Goal: Find specific page/section: Find specific page/section

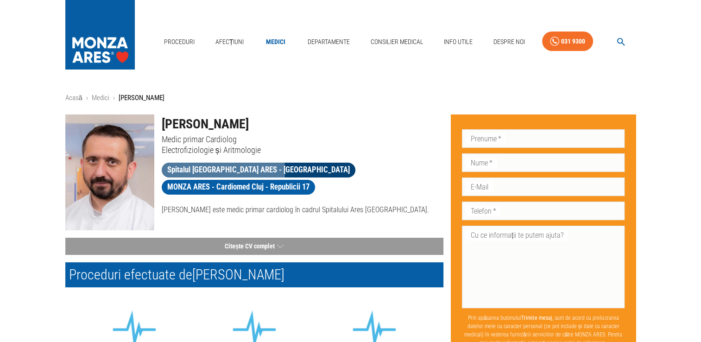
click at [184, 171] on span "Spitalul [GEOGRAPHIC_DATA] ARES - [GEOGRAPHIC_DATA]" at bounding box center [259, 170] width 194 height 12
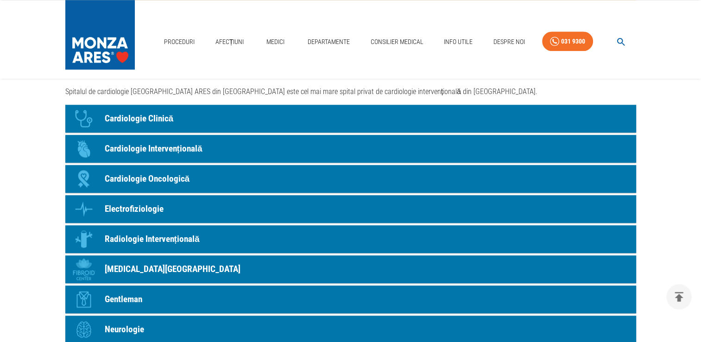
scroll to position [760, 0]
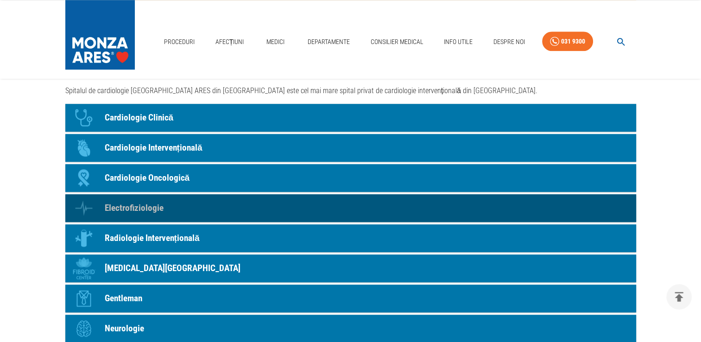
click at [128, 213] on p "Electrofiziologie" at bounding box center [134, 208] width 59 height 13
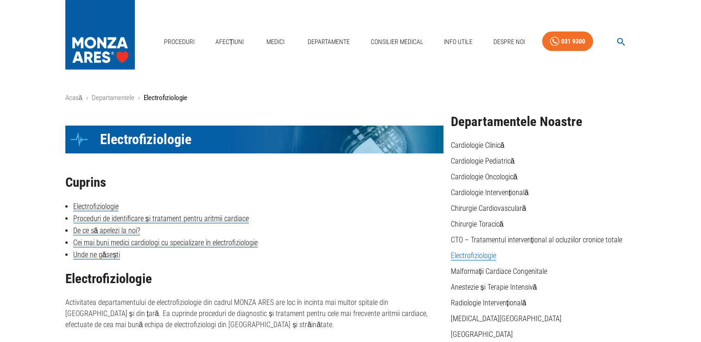
scroll to position [760, 0]
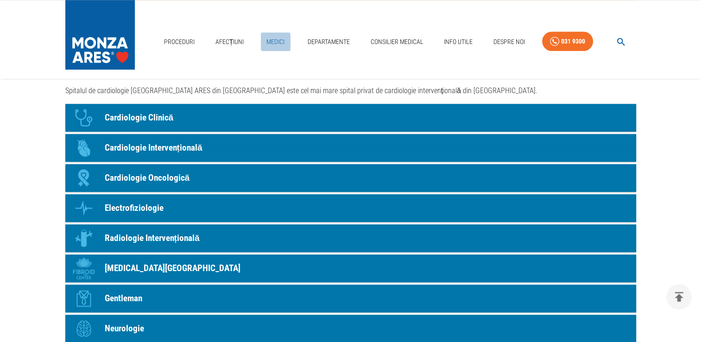
click at [282, 42] on link "Medici" at bounding box center [276, 41] width 30 height 19
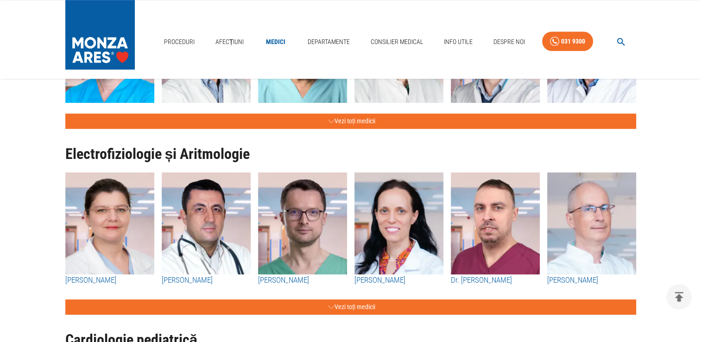
scroll to position [556, 0]
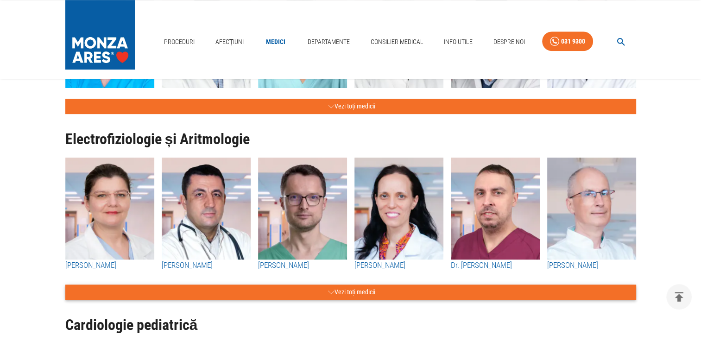
click at [350, 289] on button "Vezi toți medicii" at bounding box center [350, 292] width 571 height 15
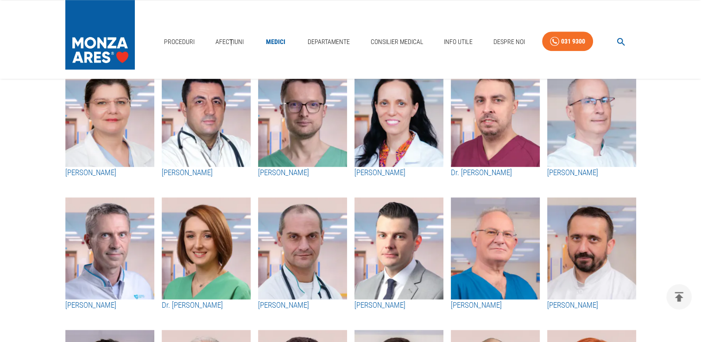
scroll to position [742, 0]
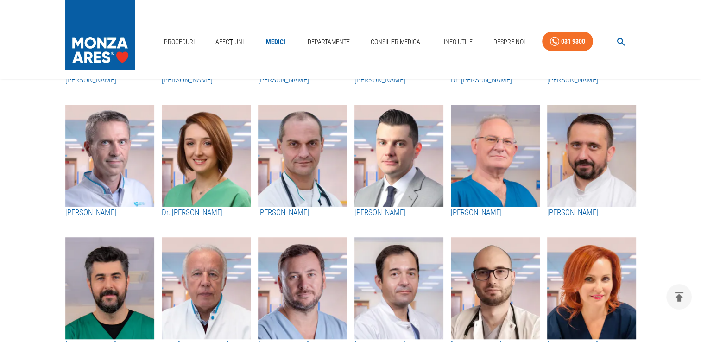
click at [572, 215] on h3 "[PERSON_NAME]" at bounding box center [592, 213] width 89 height 12
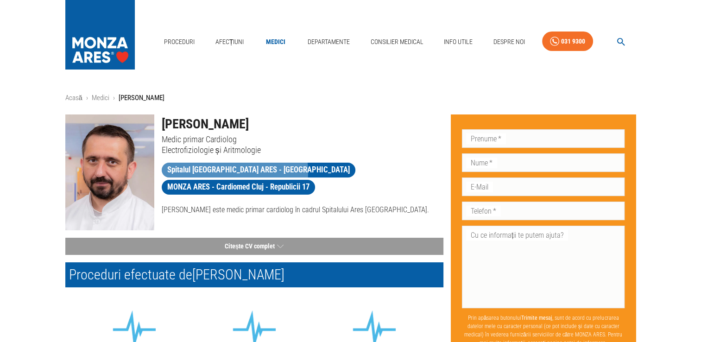
click at [234, 172] on span "Spitalul [GEOGRAPHIC_DATA] ARES - [GEOGRAPHIC_DATA]" at bounding box center [259, 170] width 194 height 12
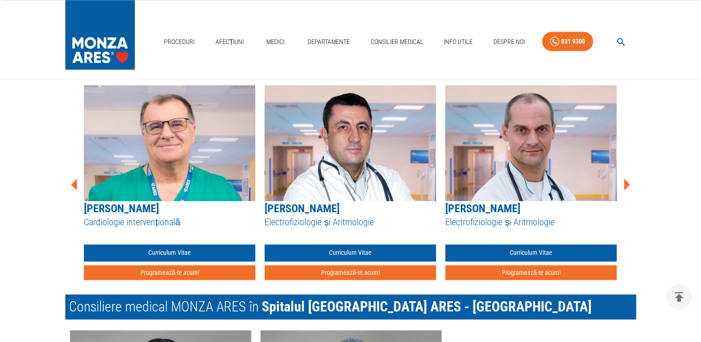
scroll to position [1298, 0]
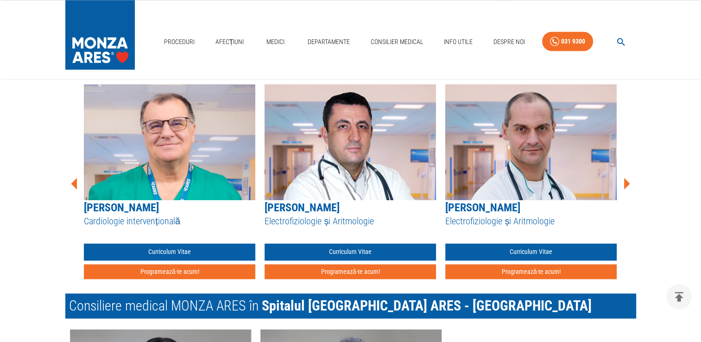
click at [629, 188] on icon at bounding box center [627, 184] width 28 height 28
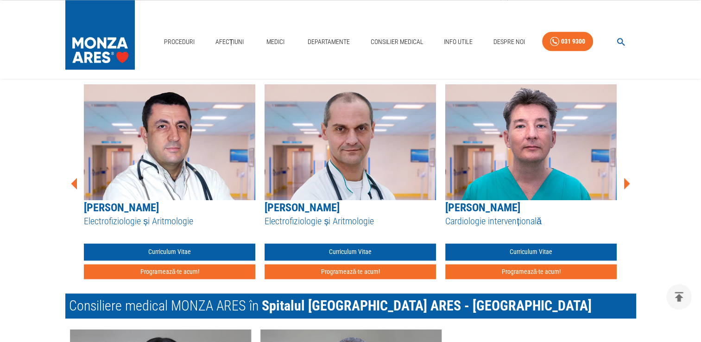
click at [629, 185] on icon at bounding box center [627, 184] width 28 height 28
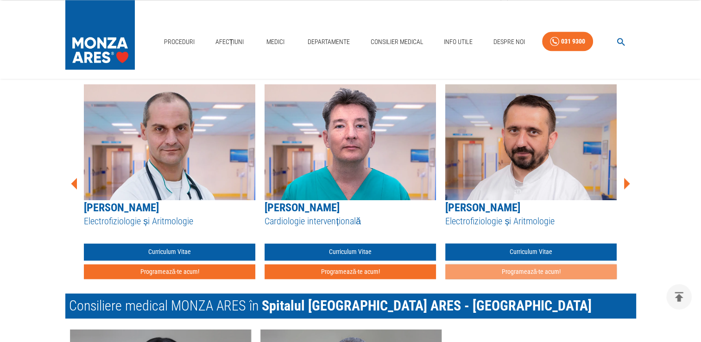
click at [553, 271] on button "Programează-te acum!" at bounding box center [532, 271] width 172 height 15
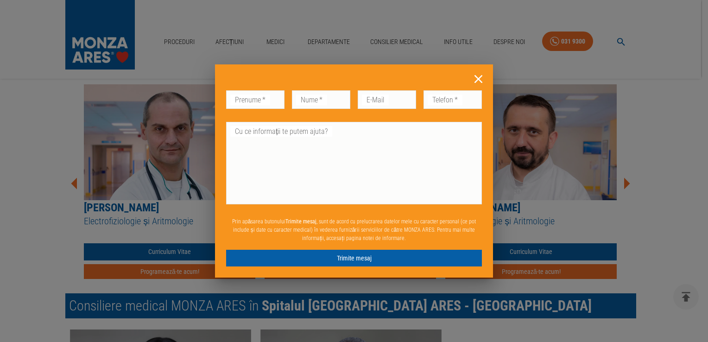
click at [479, 79] on icon at bounding box center [479, 79] width 8 height 8
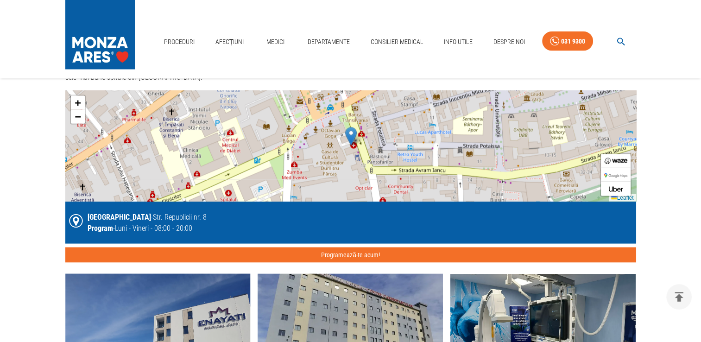
scroll to position [1855, 0]
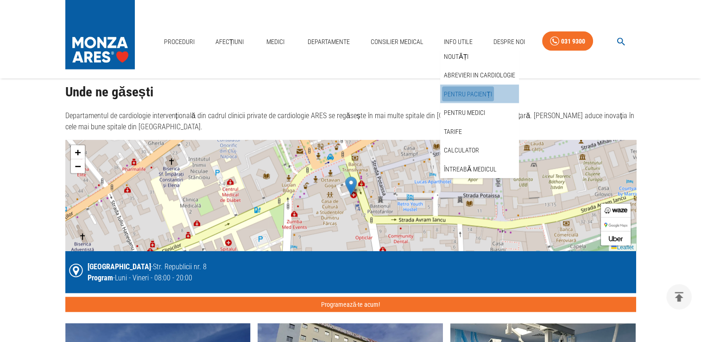
click at [475, 96] on link "Pentru pacienți" at bounding box center [468, 94] width 52 height 15
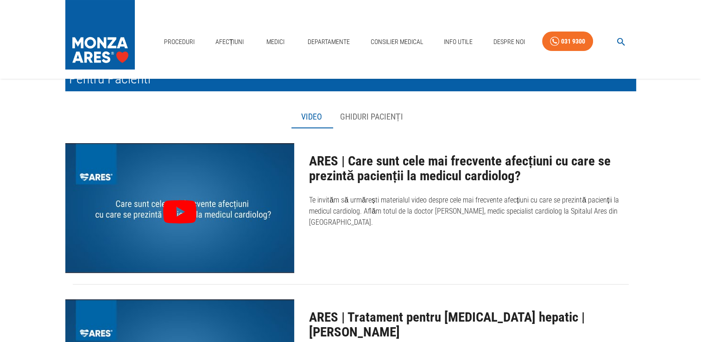
scroll to position [46, 0]
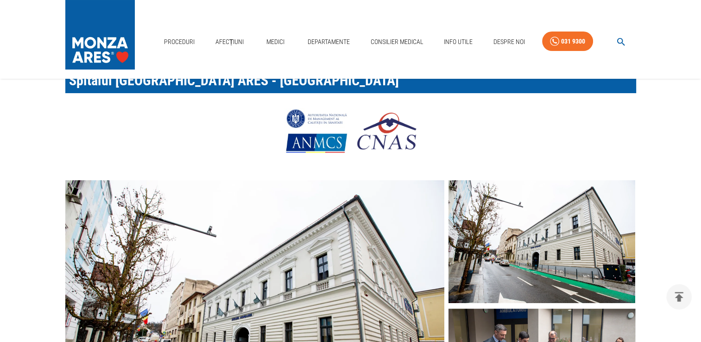
scroll to position [1855, 0]
